Goal: Transaction & Acquisition: Purchase product/service

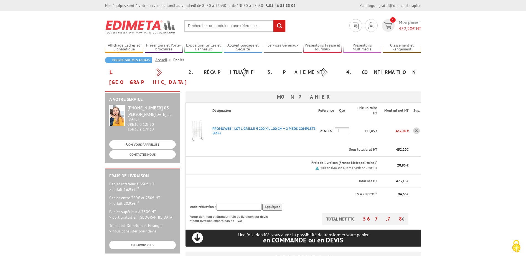
click at [228, 204] on input "text" at bounding box center [239, 207] width 45 height 7
type input "m"
click at [271, 204] on input "Appliquer" at bounding box center [272, 207] width 20 height 7
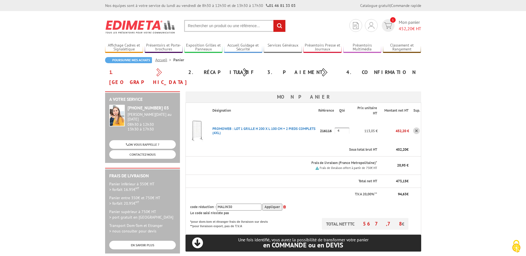
drag, startPoint x: 213, startPoint y: 199, endPoint x: 187, endPoint y: 199, distance: 26.3
click at [187, 201] on th "code réduction : MALIN30 Appliquer Le code saisi n'existe pas" at bounding box center [298, 209] width 224 height 17
click at [268, 204] on input "Appliquer" at bounding box center [272, 207] width 20 height 7
click at [272, 204] on input "Appliquer" at bounding box center [272, 207] width 20 height 7
drag, startPoint x: 217, startPoint y: 197, endPoint x: 192, endPoint y: 197, distance: 25.0
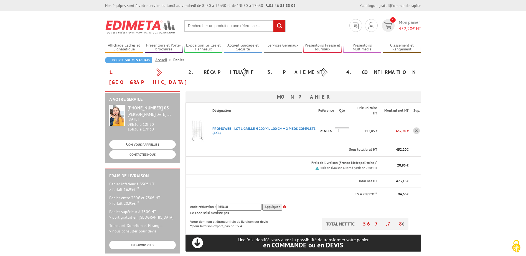
click at [193, 204] on div "code réduction : RED10 Appliquer" at bounding box center [299, 207] width 219 height 7
type input "PROMO10"
click at [268, 204] on input "Appliquer" at bounding box center [272, 207] width 20 height 7
click at [269, 204] on input "Appliquer" at bounding box center [272, 207] width 20 height 7
drag, startPoint x: 238, startPoint y: 199, endPoint x: 214, endPoint y: 196, distance: 23.8
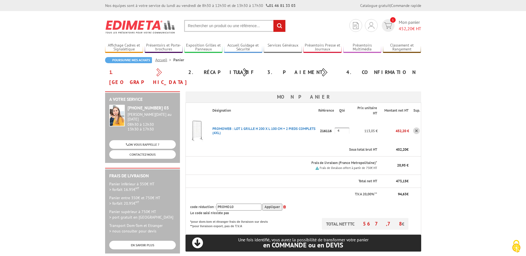
click at [215, 204] on div "code réduction : PROMO10 Appliquer" at bounding box center [299, 207] width 219 height 7
click at [289, 161] on p "Frais de livraison (France Metropolitaine)*" at bounding box center [294, 163] width 165 height 5
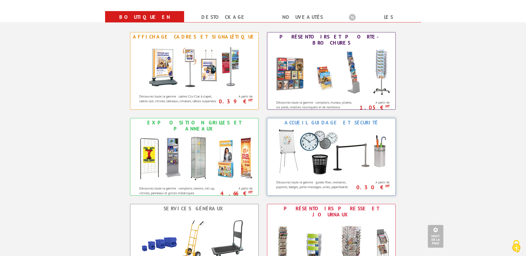
scroll to position [194, 0]
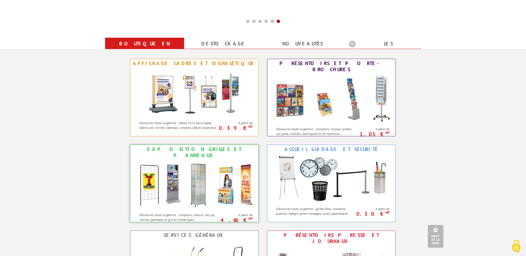
click at [211, 148] on div "Exposition Grilles et Panneaux" at bounding box center [194, 152] width 125 height 12
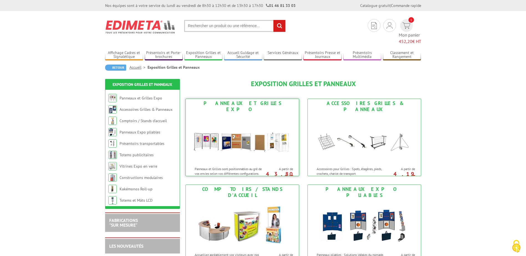
click at [260, 126] on img at bounding box center [242, 139] width 103 height 50
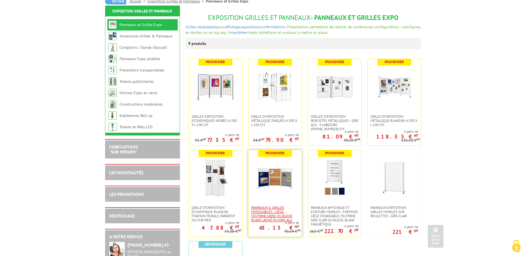
scroll to position [55, 0]
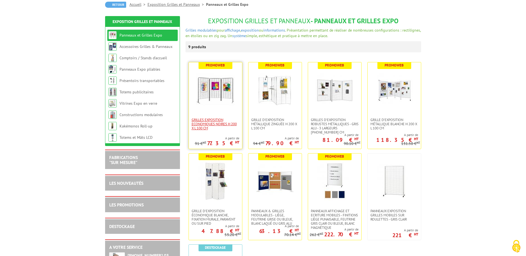
click at [220, 125] on span "Grilles Exposition Economiques Noires H 200 x L 100 cm" at bounding box center [216, 124] width 48 height 12
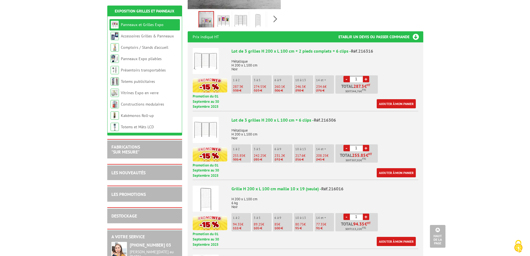
scroll to position [166, 0]
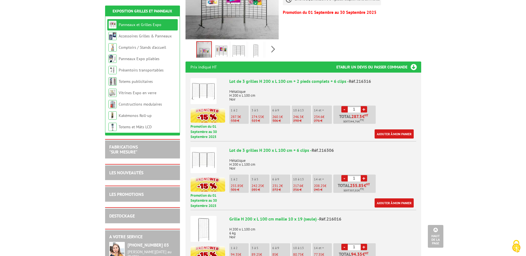
click at [239, 115] on p "287.3 €" at bounding box center [240, 117] width 18 height 4
click at [234, 115] on span "287.3" at bounding box center [235, 117] width 8 height 5
click at [235, 108] on p "1 à 2" at bounding box center [240, 110] width 18 height 4
click at [239, 119] on p "338 €" at bounding box center [240, 121] width 18 height 4
click at [395, 130] on link "Ajouter à mon panier" at bounding box center [394, 134] width 39 height 9
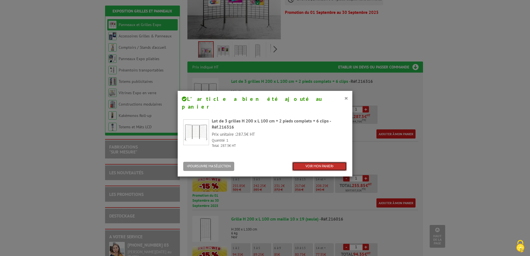
drag, startPoint x: 323, startPoint y: 157, endPoint x: 311, endPoint y: 149, distance: 14.8
click at [323, 162] on link "VOIR MON PANIER" at bounding box center [319, 166] width 55 height 9
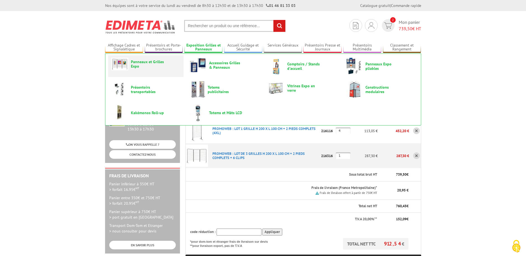
click at [157, 69] on link "Panneaux et Grilles Expo" at bounding box center [145, 64] width 69 height 13
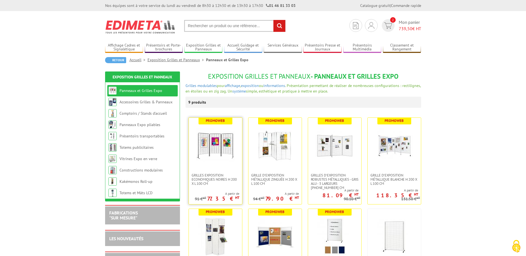
click at [208, 169] on link at bounding box center [215, 145] width 53 height 55
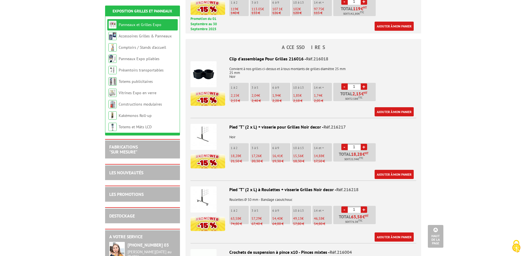
scroll to position [471, 0]
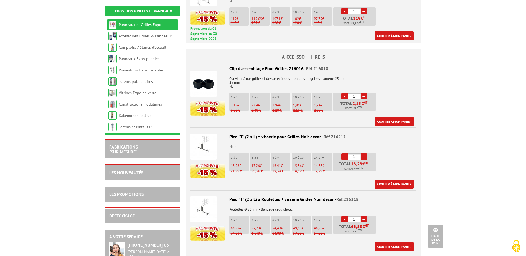
click at [365, 154] on link "+" at bounding box center [364, 157] width 6 height 6
type input "4"
click at [390, 180] on link "Ajouter à mon panier" at bounding box center [394, 184] width 39 height 9
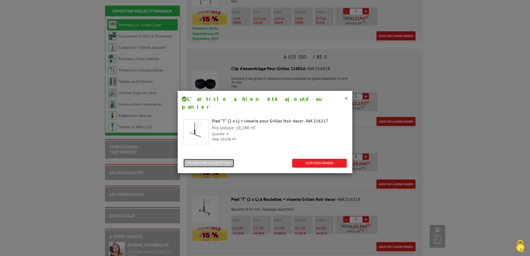
drag, startPoint x: 221, startPoint y: 153, endPoint x: 230, endPoint y: 151, distance: 9.6
click at [221, 159] on button "POURSUIVRE MA SÉLECTION" at bounding box center [208, 163] width 51 height 9
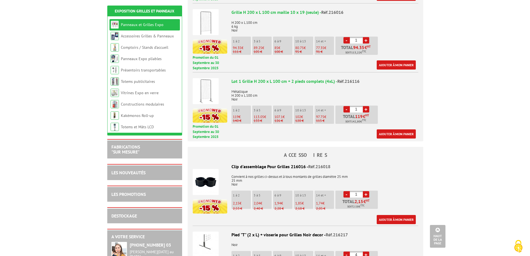
scroll to position [361, 0]
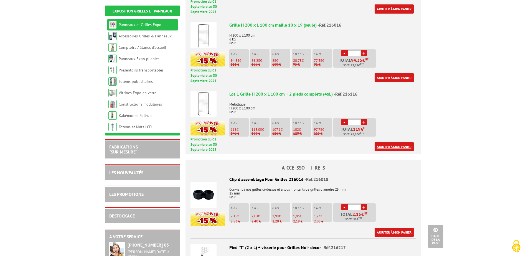
click at [396, 142] on link "Ajouter à mon panier" at bounding box center [394, 146] width 39 height 9
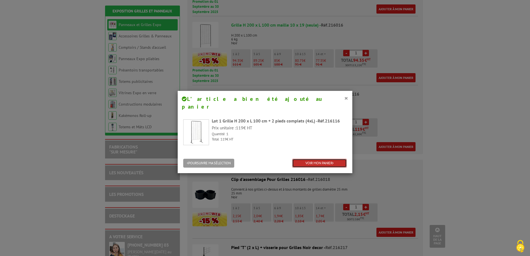
click at [310, 159] on link "VOIR MON PANIER" at bounding box center [319, 163] width 55 height 9
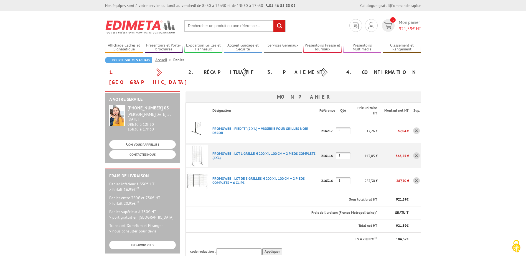
click at [418, 153] on link at bounding box center [416, 156] width 7 height 7
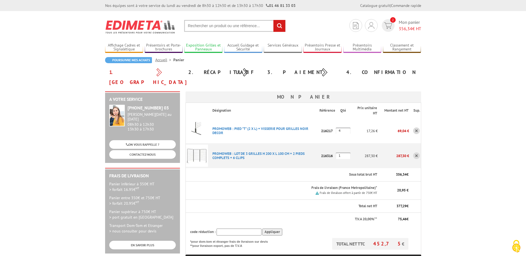
click at [206, 47] on link "Exposition Grilles et Panneaux" at bounding box center [203, 47] width 38 height 9
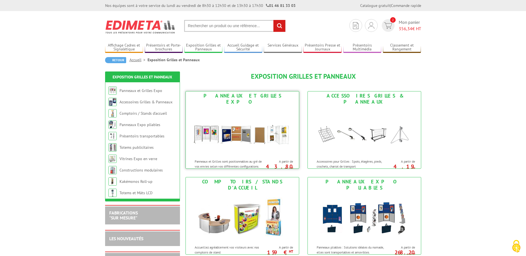
click at [219, 141] on img at bounding box center [242, 131] width 103 height 50
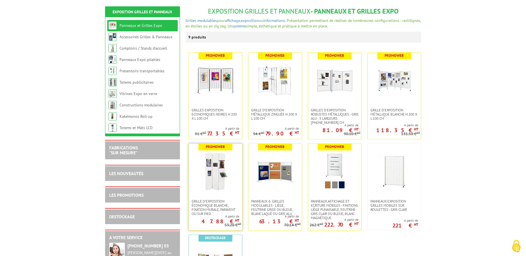
scroll to position [55, 0]
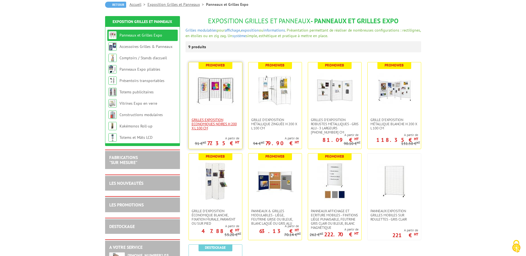
click at [219, 123] on span "Grilles Exposition Economiques Noires H 200 x L 100 cm" at bounding box center [216, 124] width 48 height 12
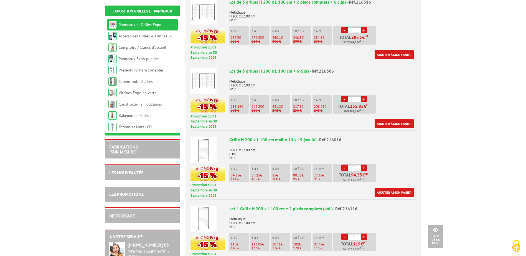
scroll to position [305, 0]
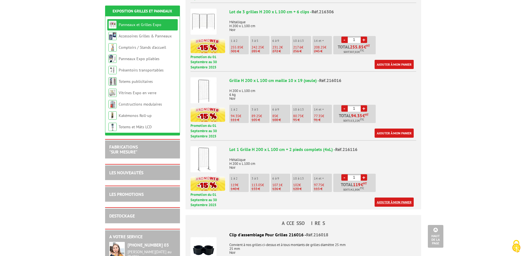
click at [389, 198] on link "Ajouter à mon panier" at bounding box center [394, 202] width 39 height 9
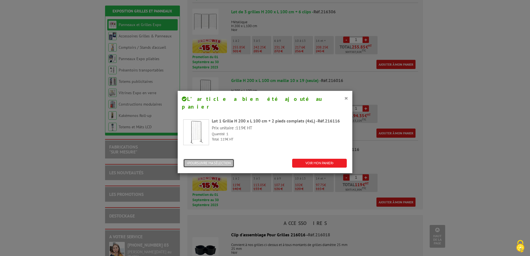
click at [223, 159] on button "POURSUIVRE MA SÉLECTION" at bounding box center [208, 163] width 51 height 9
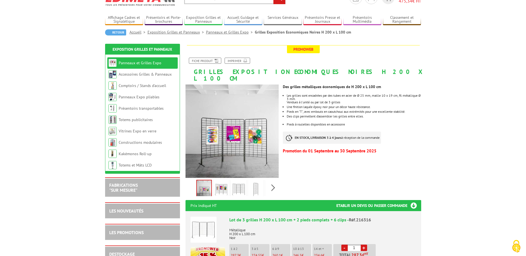
scroll to position [0, 0]
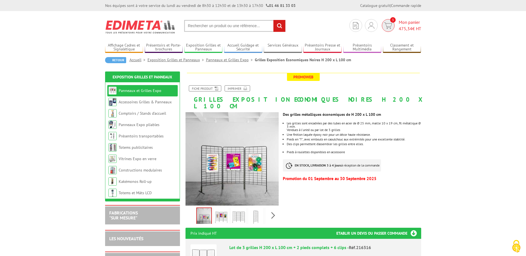
click at [394, 26] on span "3" at bounding box center [389, 25] width 16 height 13
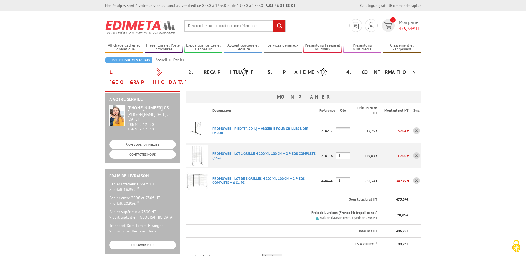
click at [348, 153] on input "1" at bounding box center [343, 156] width 15 height 7
drag, startPoint x: 347, startPoint y: 146, endPoint x: 323, endPoint y: 149, distance: 24.6
click at [331, 144] on tr "PROMOWEB : LOT 1 GRILLE H 200 X L 100 CM + 2 PIEDS COMPLETS (4XL) Code promo no…" at bounding box center [303, 155] width 235 height 25
type input "4"
click at [416, 128] on link at bounding box center [416, 131] width 7 height 7
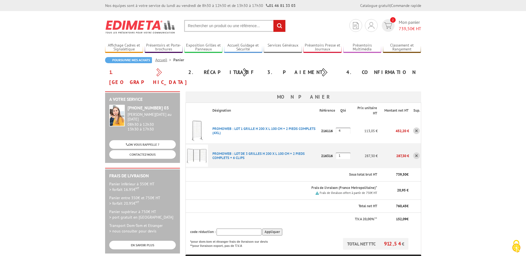
click at [417, 153] on link at bounding box center [416, 156] width 7 height 7
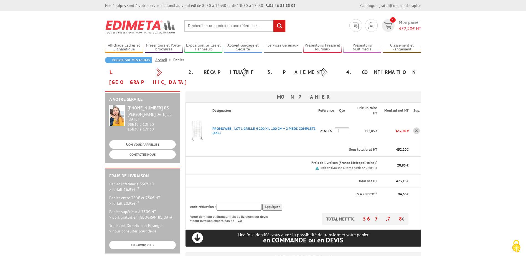
click at [433, 136] on body "Nos équipes sont à votre service du [DATE] au [DATE] de 8h30 à 12h30 et de 13h3…" at bounding box center [263, 240] width 526 height 481
click at [270, 126] on link "PROMOWEB : LOT 1 GRILLE H 200 X L 100 CM + 2 PIEDS COMPLETS (4XL)" at bounding box center [263, 130] width 103 height 9
